Goal: Answer question/provide support

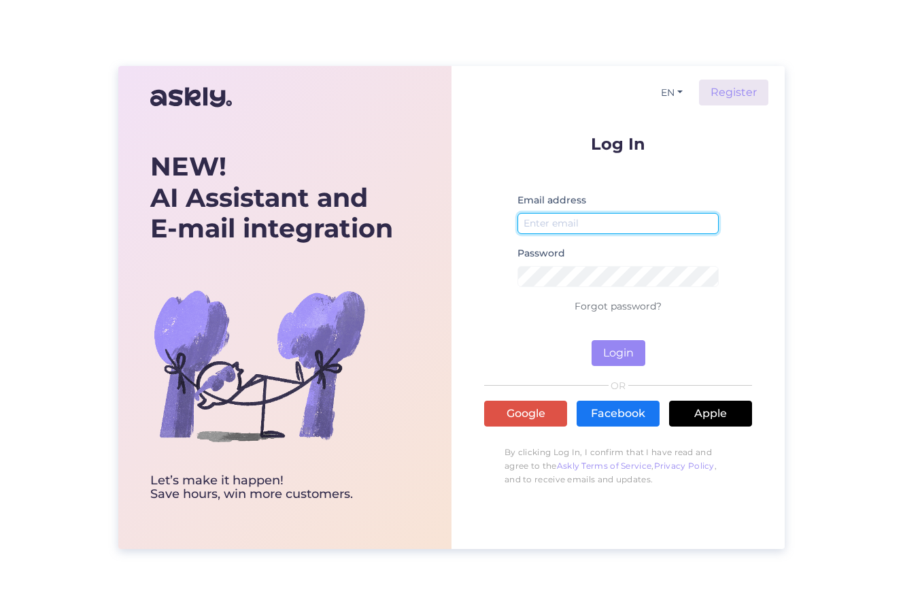
type input "[EMAIL_ADDRESS][DOMAIN_NAME]"
click at [626, 339] on form "Log In Email address [EMAIL_ADDRESS][DOMAIN_NAME] Password Forgot password? Log…" at bounding box center [618, 250] width 268 height 231
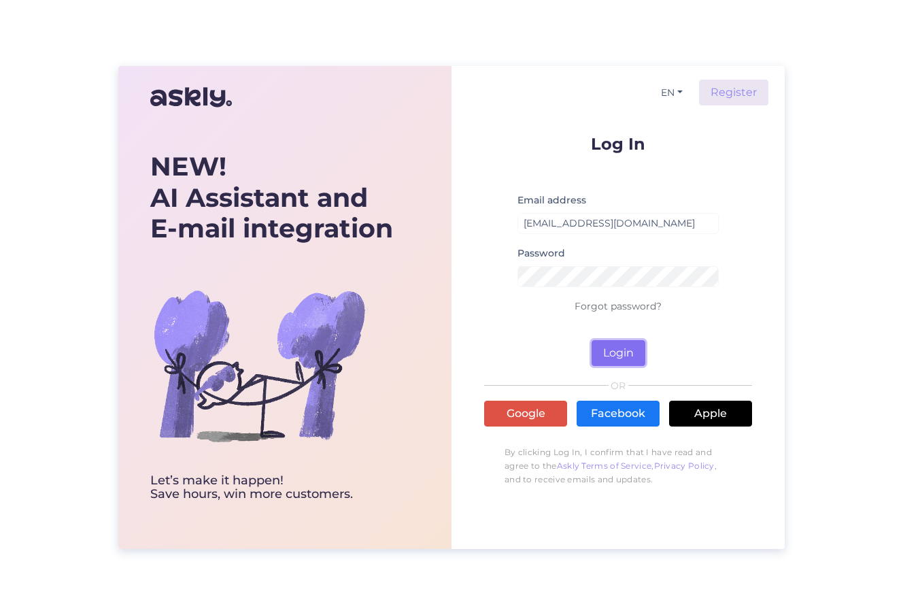
click at [625, 356] on button "Login" at bounding box center [619, 353] width 54 height 26
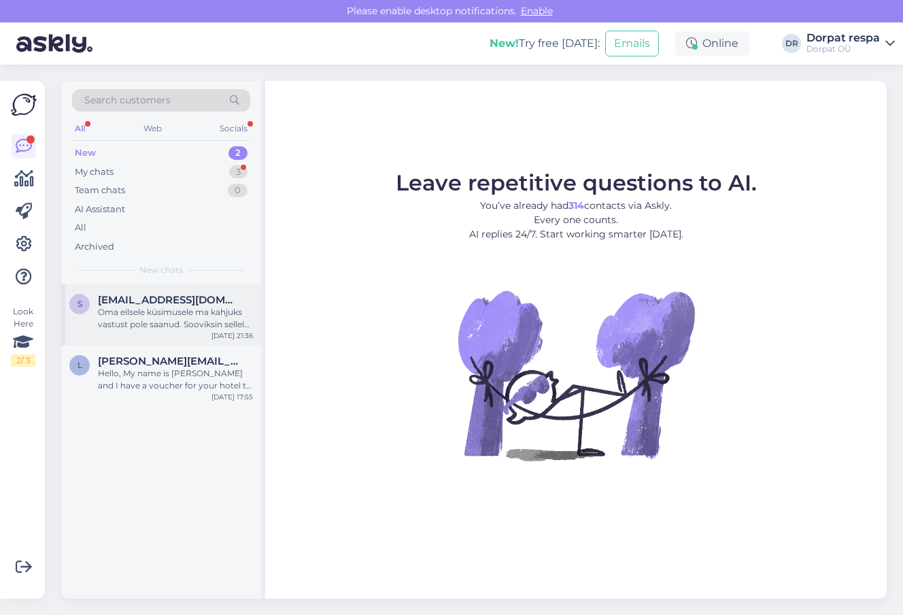
click at [175, 320] on div "Oma eilsele küsimusele ma kahjuks vastust pole saanud. Sooviksin sellele siiski…" at bounding box center [175, 318] width 155 height 24
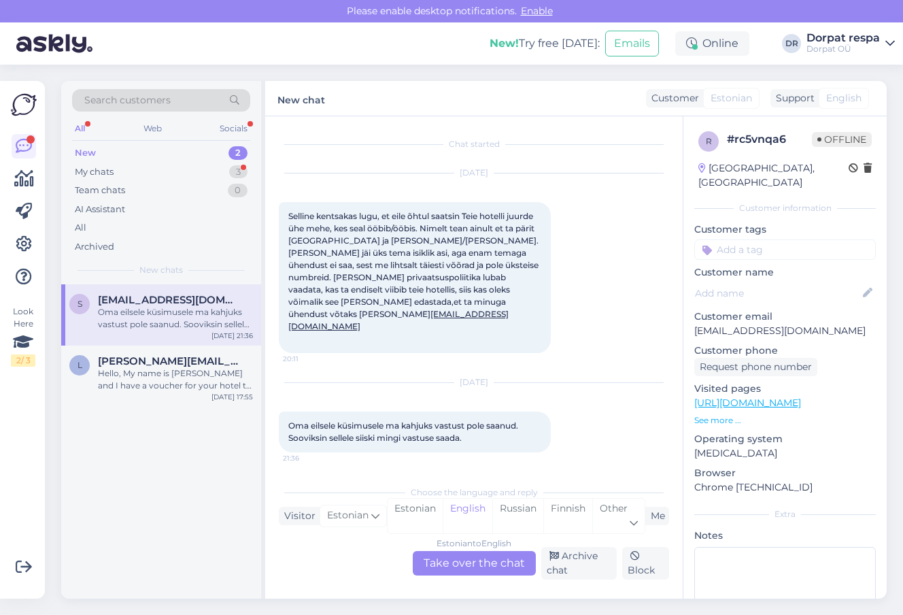
click at [663, 458] on div "Chat started [DATE] Selline kentsakas lugu, et eile õhtul saatsin Teie hotelli …" at bounding box center [480, 298] width 403 height 336
click at [418, 514] on div "Estonian" at bounding box center [415, 516] width 55 height 35
click at [438, 554] on div "Estonian to Estonian Take over the chat" at bounding box center [474, 563] width 123 height 24
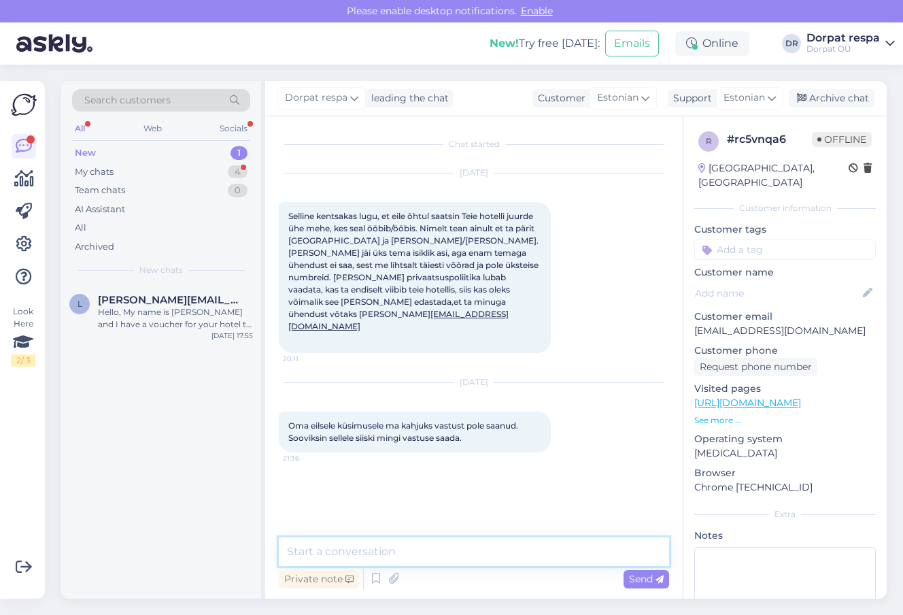
click at [422, 556] on textarea at bounding box center [474, 551] width 390 height 29
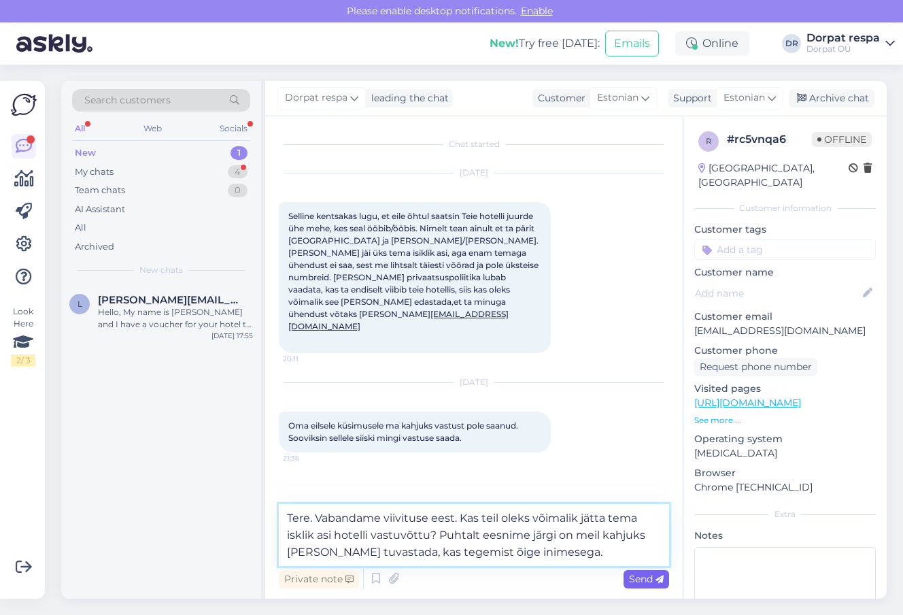
type textarea "Tere. Vabandame viivituse eest. Kas teil oleks võimalik jätta tema isklik asi h…"
click at [631, 584] on span "Send" at bounding box center [646, 579] width 35 height 12
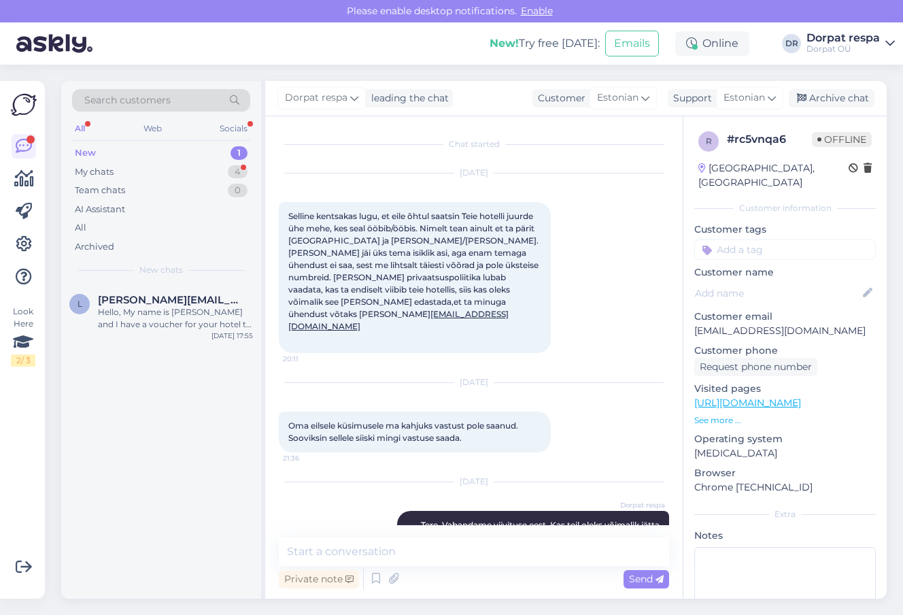
scroll to position [29, 0]
